Goal: Information Seeking & Learning: Compare options

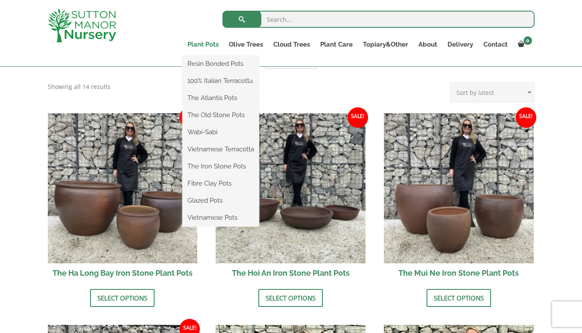
click at [194, 46] on link "Plant Pots" at bounding box center [202, 44] width 41 height 12
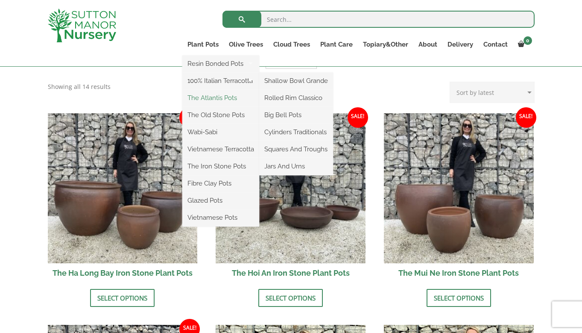
click at [202, 100] on link "The Atlantis Pots" at bounding box center [220, 97] width 77 height 13
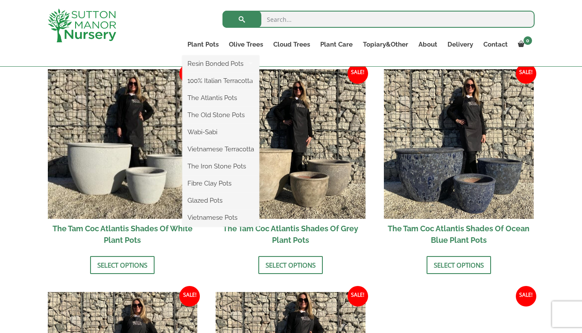
scroll to position [361, 0]
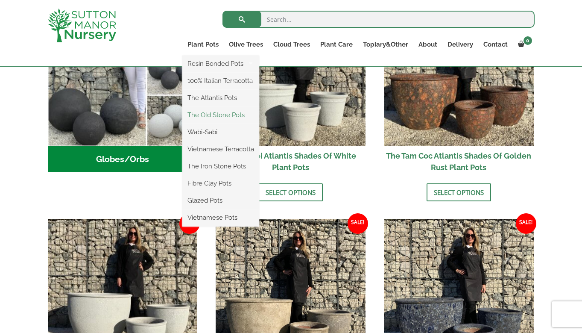
click at [212, 116] on link "The Old Stone Pots" at bounding box center [220, 115] width 77 height 13
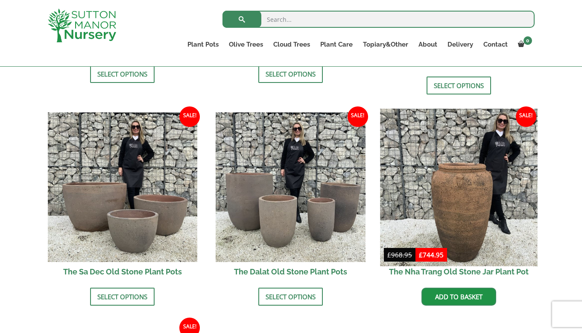
scroll to position [457, 0]
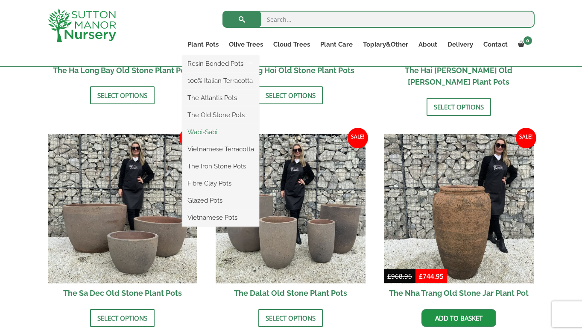
click at [204, 130] on link "Wabi-Sabi" at bounding box center [220, 132] width 77 height 13
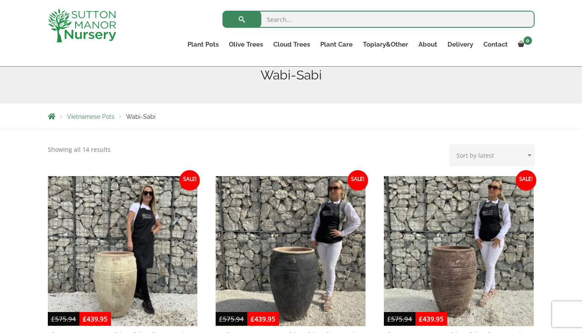
scroll to position [104, 0]
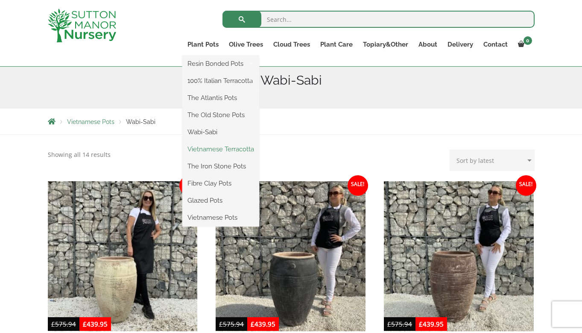
click at [207, 150] on link "Vietnamese Terracotta" at bounding box center [220, 149] width 77 height 13
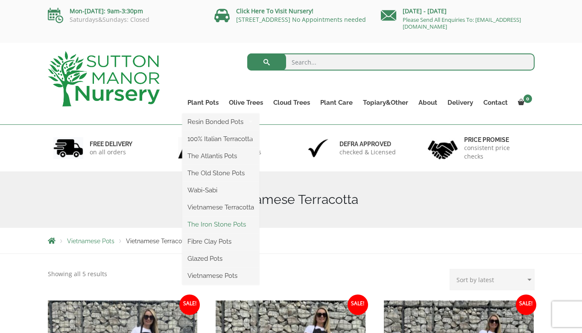
click at [211, 224] on link "The Iron Stone Pots" at bounding box center [220, 224] width 77 height 13
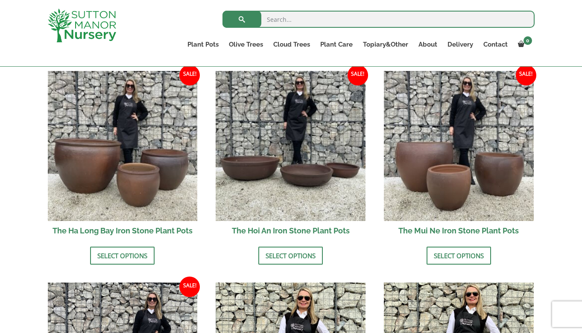
scroll to position [303, 0]
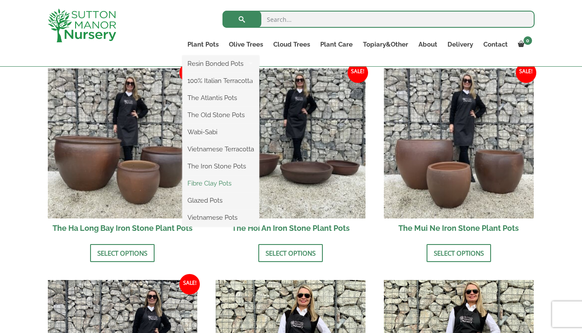
click at [211, 183] on link "Fibre Clay Pots" at bounding box center [220, 183] width 77 height 13
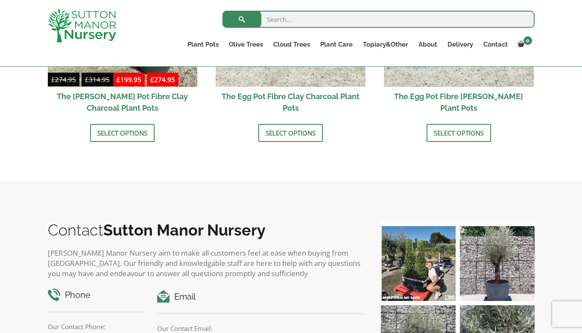
scroll to position [100, 0]
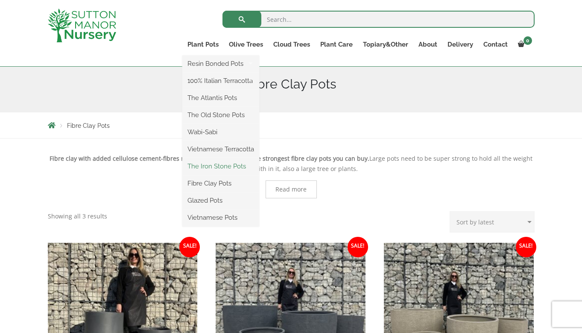
click at [212, 165] on link "The Iron Stone Pots" at bounding box center [220, 166] width 77 height 13
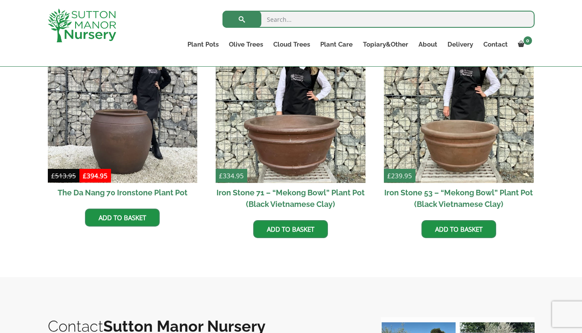
scroll to position [549, 0]
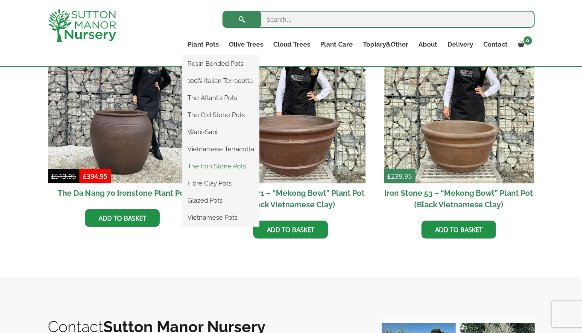
click at [214, 166] on link "The Iron Stone Pots" at bounding box center [220, 166] width 77 height 13
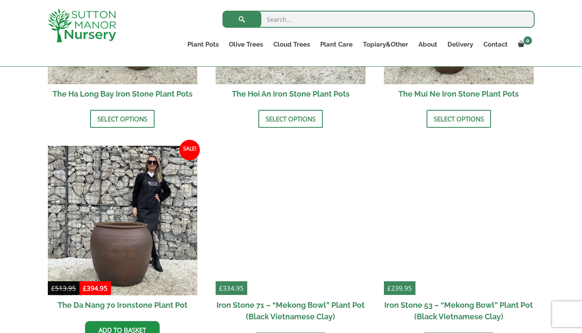
scroll to position [483, 0]
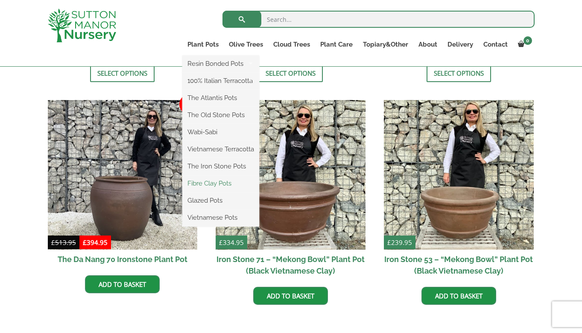
click at [203, 178] on link "Fibre Clay Pots" at bounding box center [220, 183] width 77 height 13
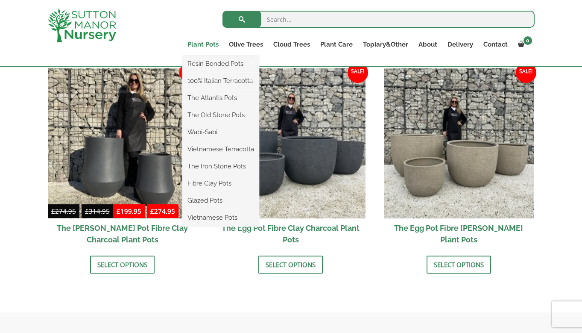
scroll to position [275, 0]
click at [209, 186] on link "Fibre Clay Pots" at bounding box center [220, 183] width 77 height 13
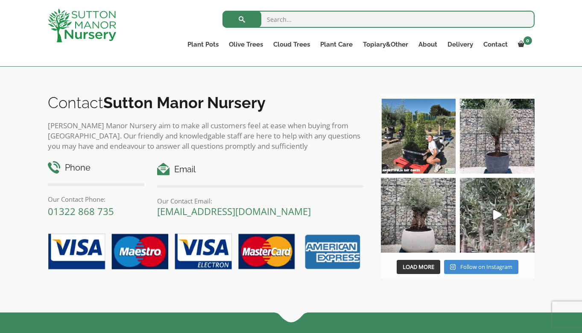
scroll to position [286, 0]
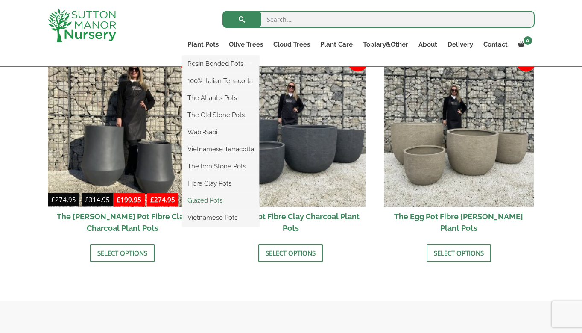
click at [208, 206] on link "Glazed Pots" at bounding box center [220, 200] width 77 height 13
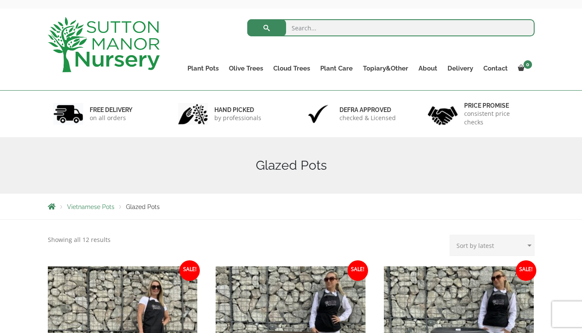
scroll to position [35, 0]
